Goal: Task Accomplishment & Management: Manage account settings

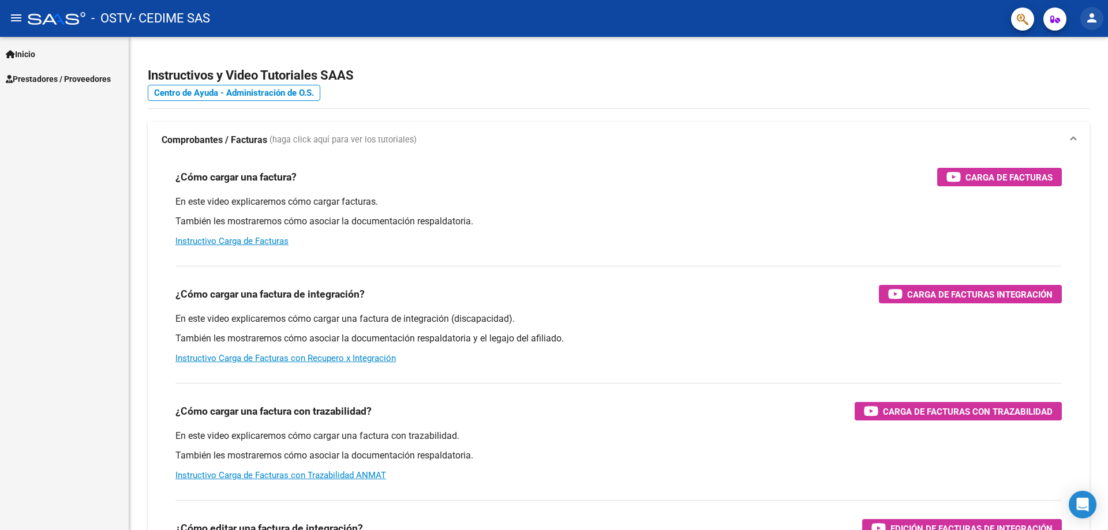
click at [1097, 23] on mat-icon "person" at bounding box center [1092, 18] width 14 height 14
click at [40, 57] on div at bounding box center [554, 265] width 1108 height 530
click at [22, 22] on mat-icon "menu" at bounding box center [16, 18] width 14 height 14
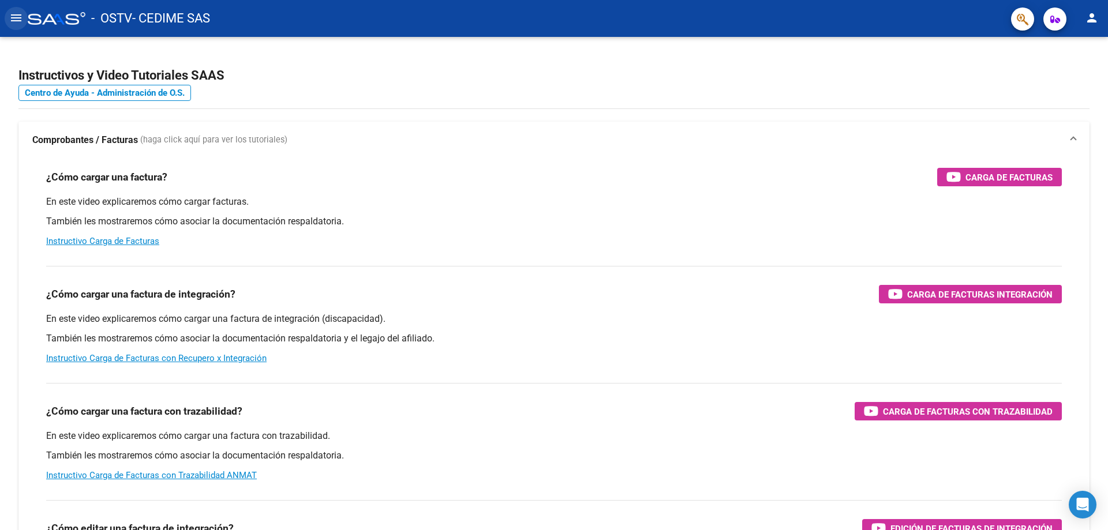
click at [22, 22] on mat-icon "menu" at bounding box center [16, 18] width 14 height 14
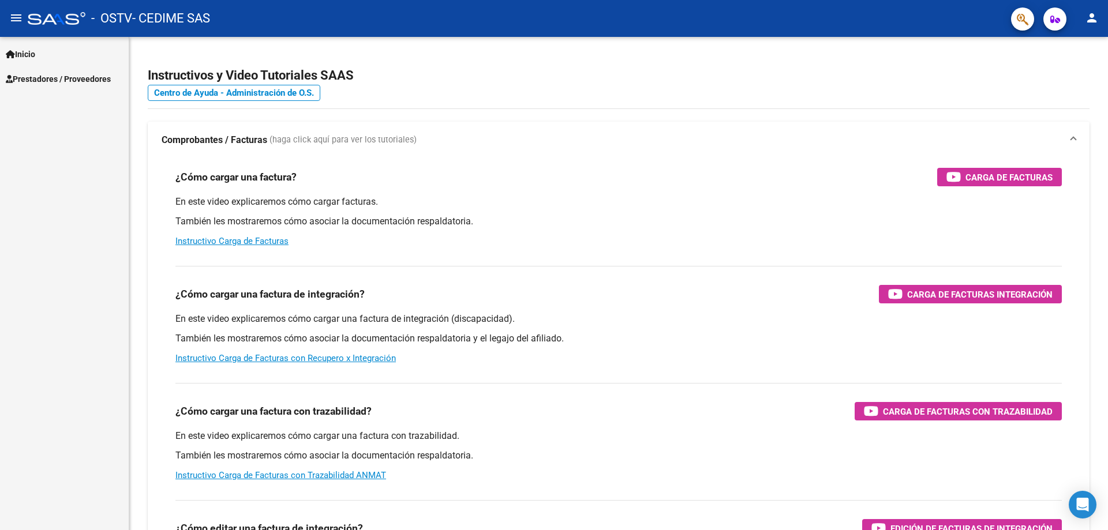
click at [183, 20] on span "- CEDIME SAS" at bounding box center [171, 18] width 78 height 25
click at [1090, 15] on mat-icon "person" at bounding box center [1092, 18] width 14 height 14
click at [1077, 77] on button "exit_to_app Salir" at bounding box center [1068, 76] width 70 height 28
